Goal: Navigation & Orientation: Find specific page/section

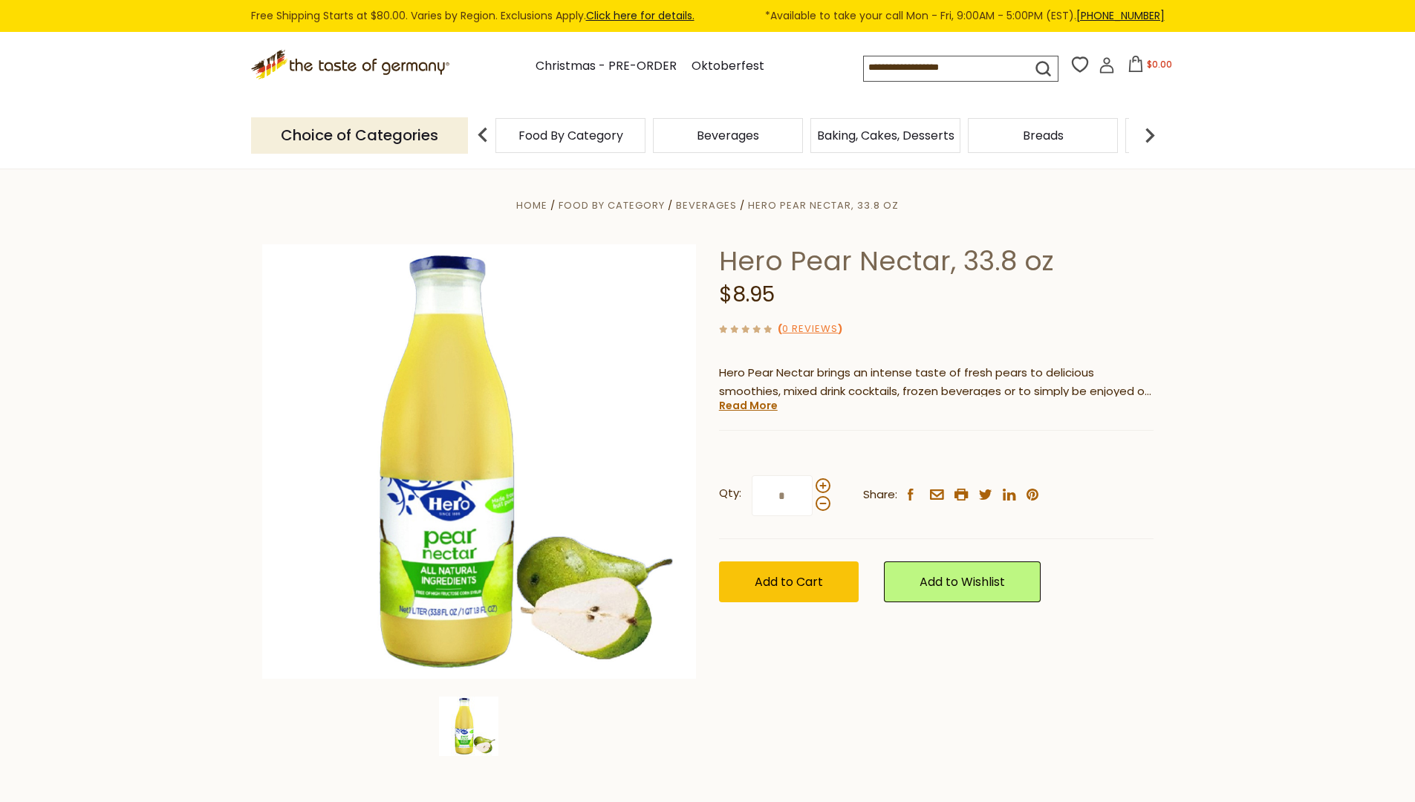
click at [645, 16] on link "Click here for details." at bounding box center [640, 15] width 108 height 15
